Goal: Navigation & Orientation: Find specific page/section

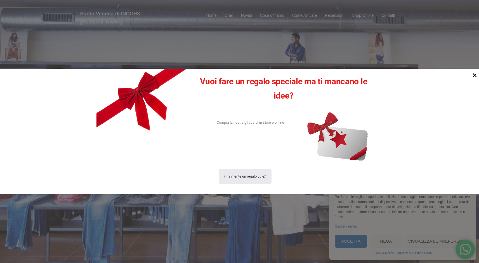
click at [475, 76] on icon at bounding box center [475, 76] width 4 height 4
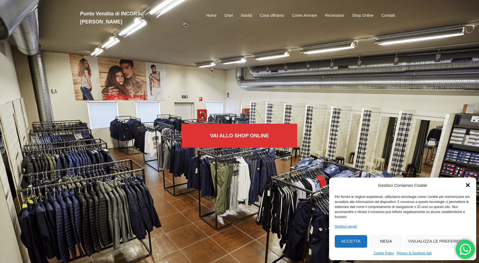
click at [469, 186] on icon "Chiudi la finestra di dialogo" at bounding box center [468, 186] width 4 height 4
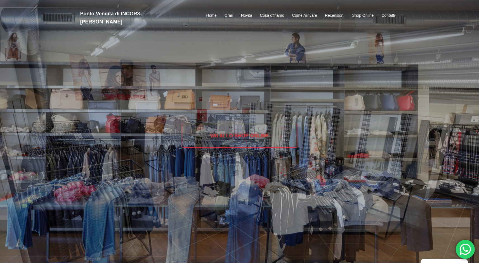
click at [226, 140] on link "Vai allo SHOP ONLINE" at bounding box center [239, 136] width 115 height 24
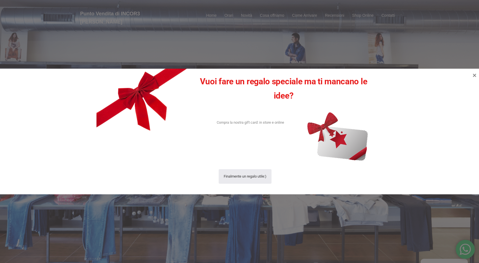
click at [213, 37] on div at bounding box center [239, 131] width 479 height 263
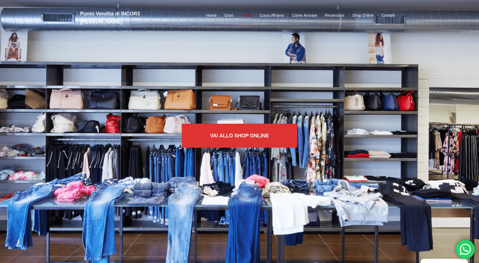
click at [247, 12] on link "Novità" at bounding box center [246, 15] width 11 height 7
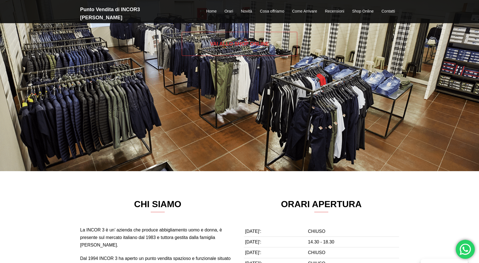
scroll to position [29, 0]
